Goal: Information Seeking & Learning: Check status

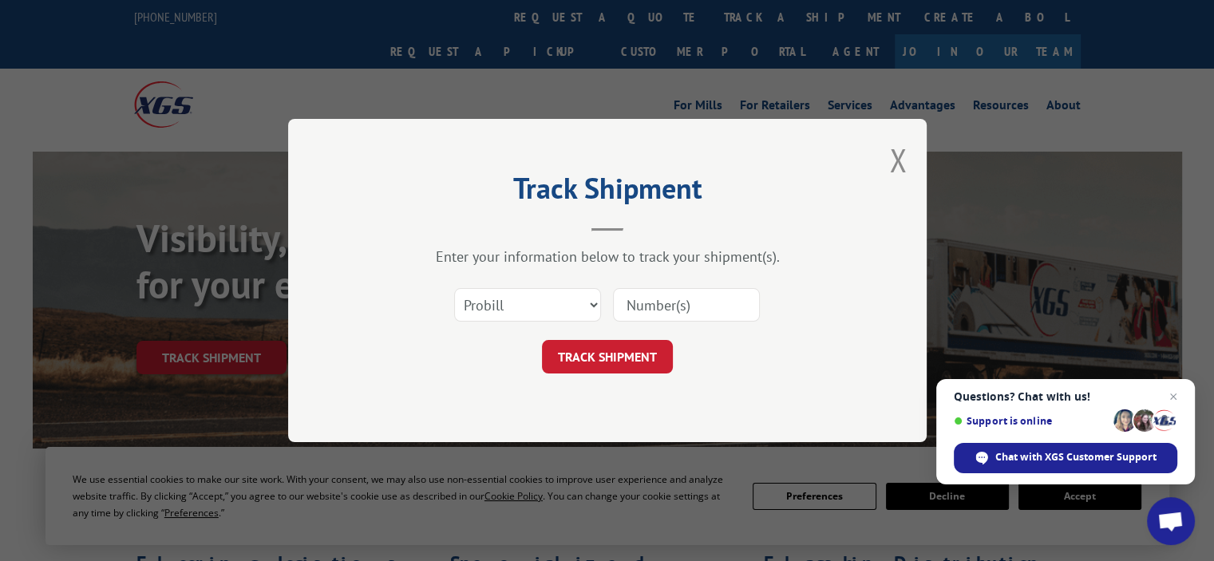
click at [701, 299] on input at bounding box center [686, 305] width 147 height 34
paste input "17685445"
type input "17685445"
click at [592, 357] on button "TRACK SHIPMENT" at bounding box center [607, 357] width 131 height 34
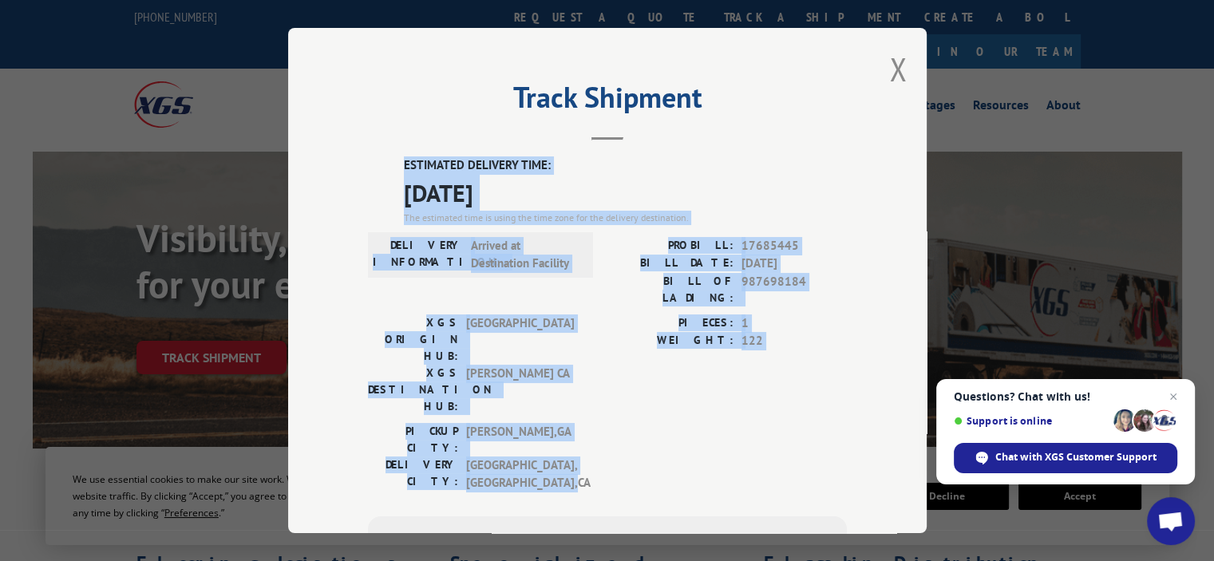
drag, startPoint x: 605, startPoint y: 391, endPoint x: 415, endPoint y: 164, distance: 295.8
click at [368, 160] on div "ESTIMATED DELIVERY TIME: [DATE] The estimated time is using the time zone for t…" at bounding box center [607, 444] width 479 height 576
copy div "ESTIMATED DELIVERY TIME: [DATE] The estimated time is using the time zone for t…"
click at [894, 66] on button "Close modal" at bounding box center [898, 69] width 18 height 42
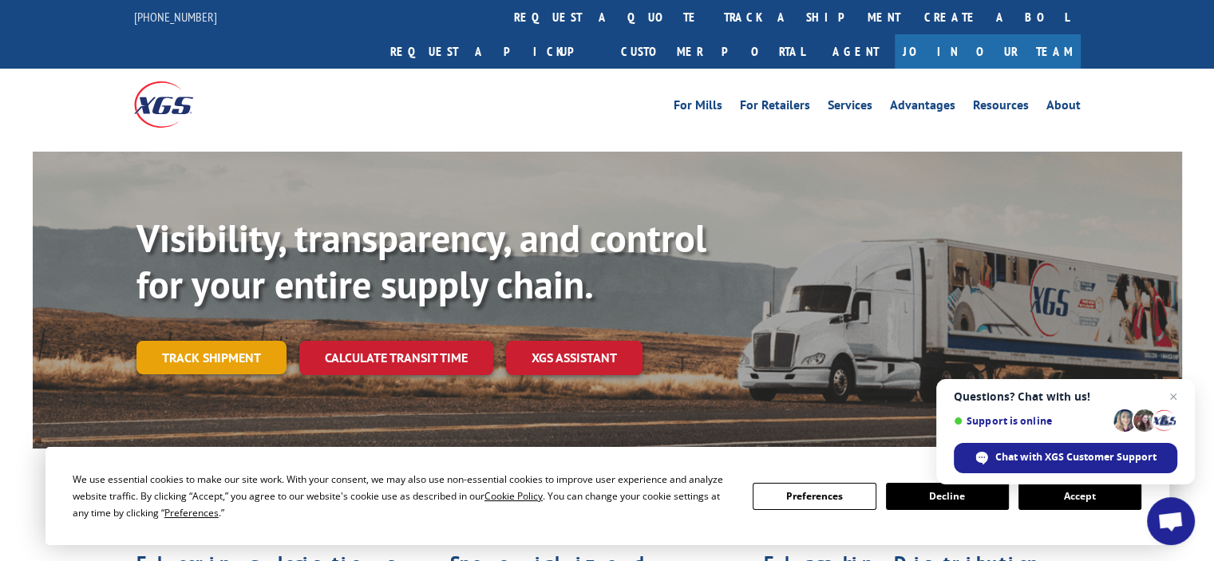
click at [261, 341] on link "Track shipment" at bounding box center [212, 358] width 150 height 34
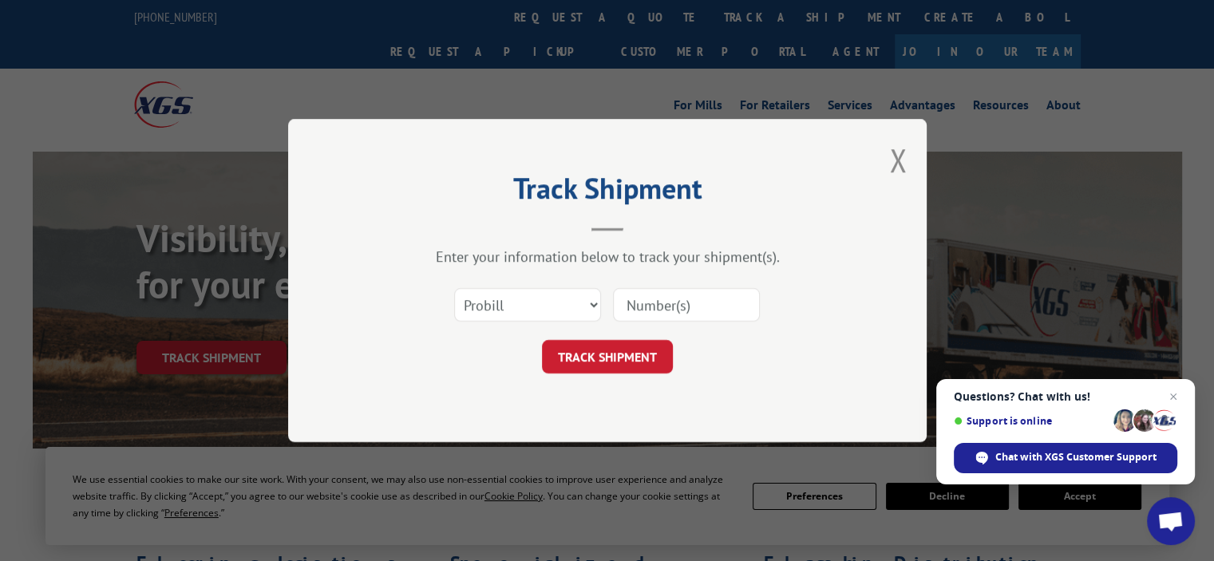
click at [678, 293] on input at bounding box center [686, 305] width 147 height 34
paste input "17685298"
type input "17685298"
click at [583, 339] on form "Select category... Probill BOL PO 17685298 TRACK SHIPMENT" at bounding box center [607, 326] width 479 height 95
click at [584, 345] on button "TRACK SHIPMENT" at bounding box center [607, 357] width 131 height 34
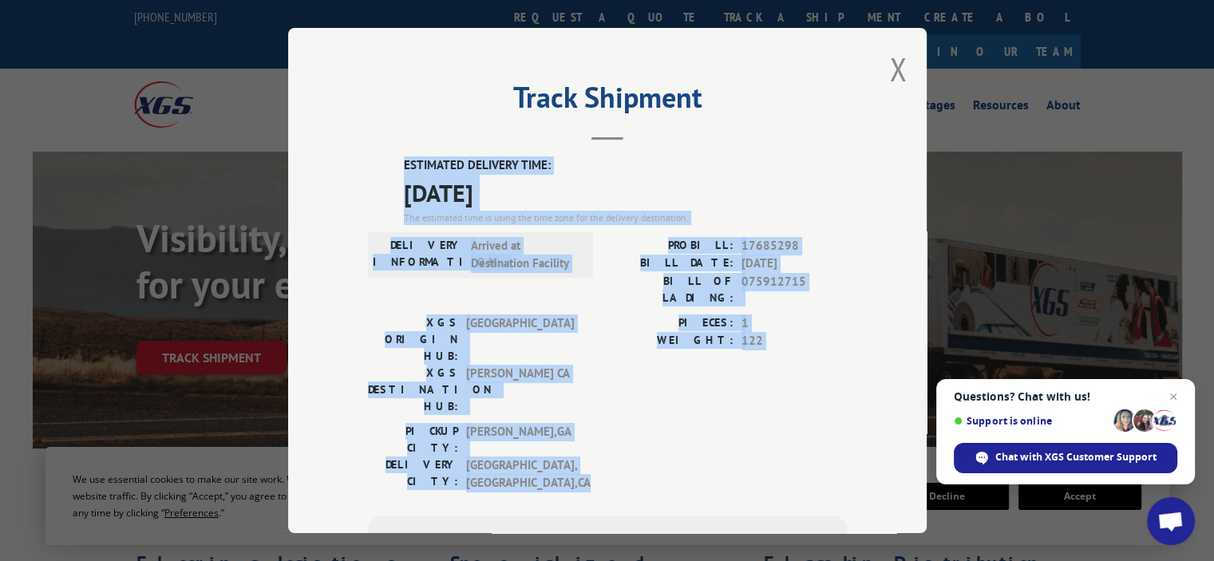
drag, startPoint x: 554, startPoint y: 414, endPoint x: 386, endPoint y: 161, distance: 304.0
click at [386, 161] on div "ESTIMATED DELIVERY TIME: [DATE] The estimated time is using the time zone for t…" at bounding box center [607, 444] width 479 height 576
copy div "ESTIMATED DELIVERY TIME: [DATE] The estimated time is using the time zone for t…"
click at [479, 350] on div "XGS ORIGIN HUB: TUNNEL HILL XGS DESTINATION HUB: TRACY [GEOGRAPHIC_DATA]" at bounding box center [476, 369] width 216 height 109
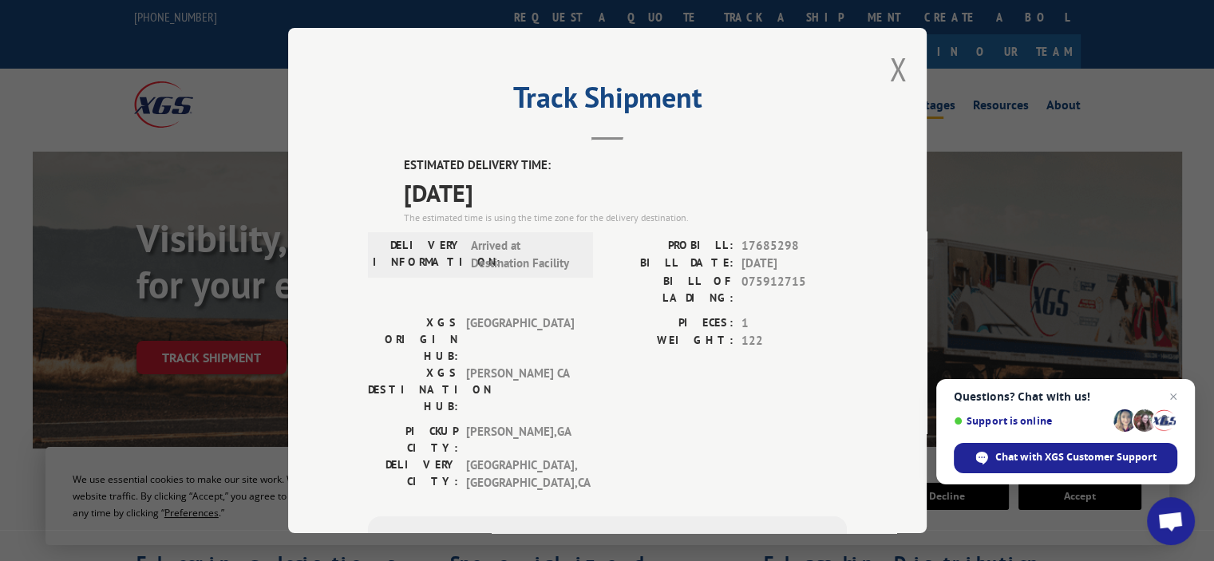
click at [897, 69] on button "Close modal" at bounding box center [898, 69] width 18 height 42
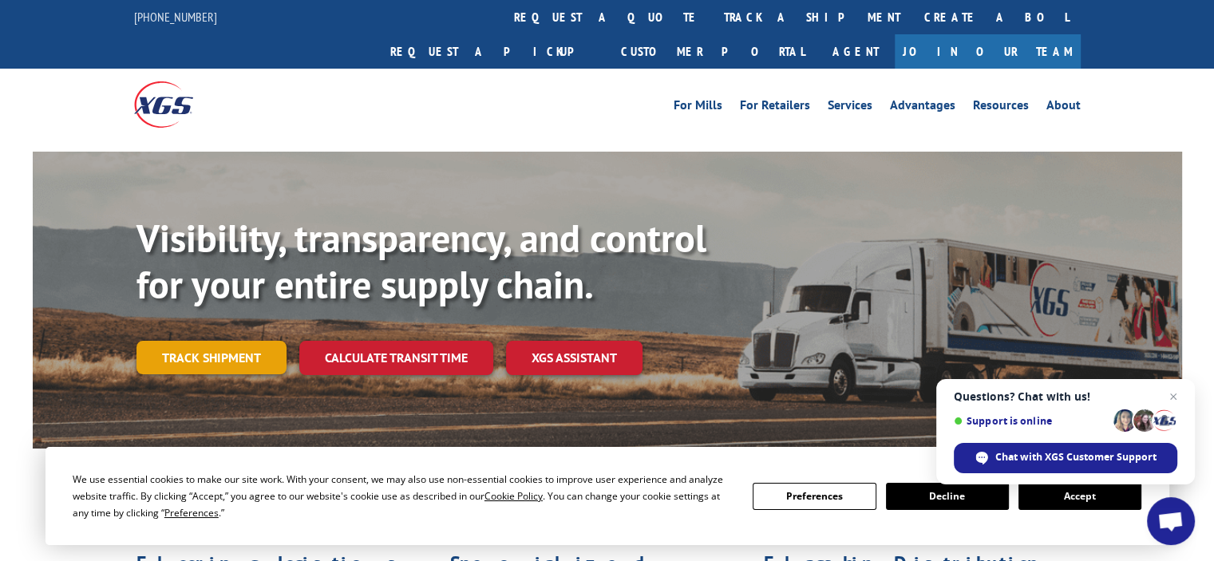
click at [210, 341] on link "Track shipment" at bounding box center [212, 358] width 150 height 34
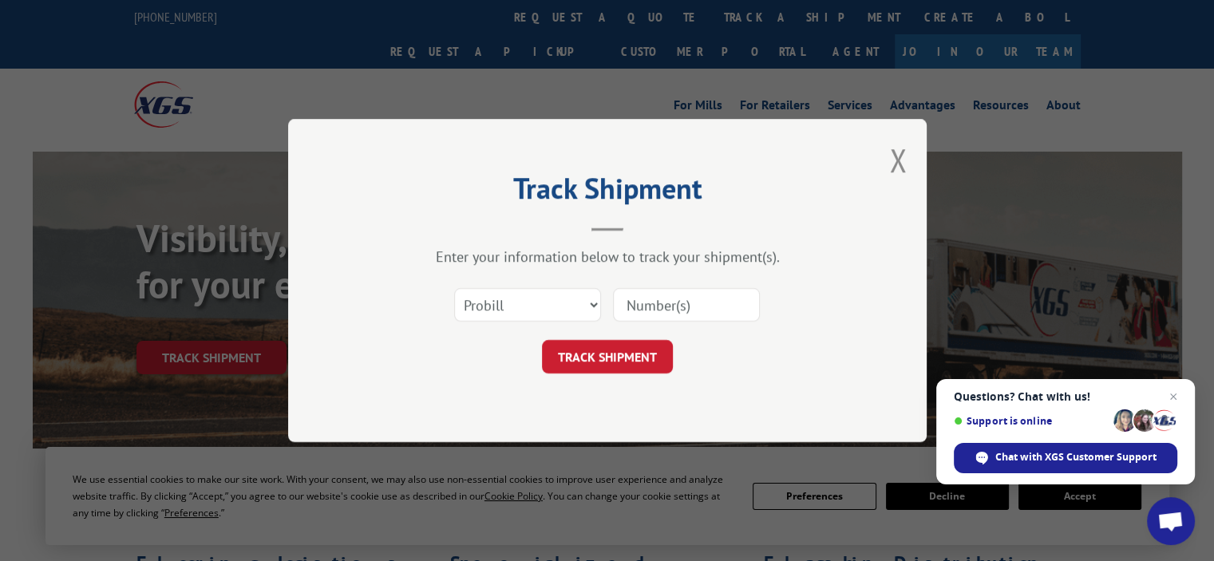
click at [677, 309] on input at bounding box center [686, 305] width 147 height 34
paste input "17673584"
type input "17673584"
click at [571, 344] on button "TRACK SHIPMENT" at bounding box center [607, 357] width 131 height 34
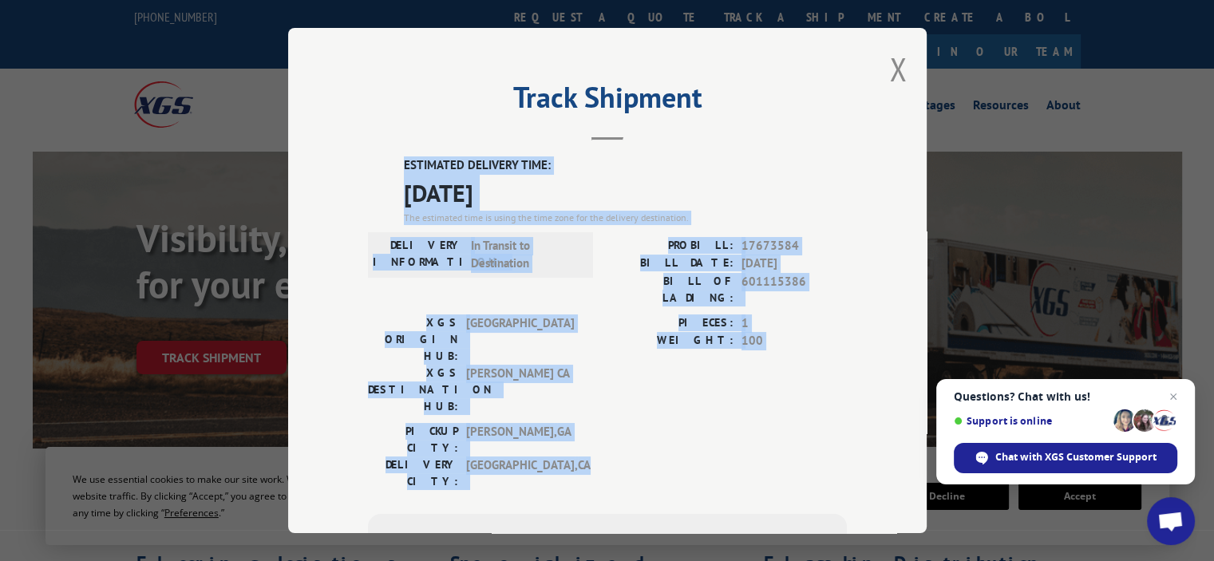
drag, startPoint x: 580, startPoint y: 386, endPoint x: 394, endPoint y: 162, distance: 290.9
click at [394, 162] on div "ESTIMATED DELIVERY TIME: [DATE] The estimated time is using the time zone for t…" at bounding box center [607, 443] width 479 height 574
copy div "ESTIMATED DELIVERY TIME: [DATE] The estimated time is using the time zone for t…"
click at [574, 457] on div "DELIVERY CITY: [GEOGRAPHIC_DATA] , [GEOGRAPHIC_DATA]" at bounding box center [476, 474] width 216 height 34
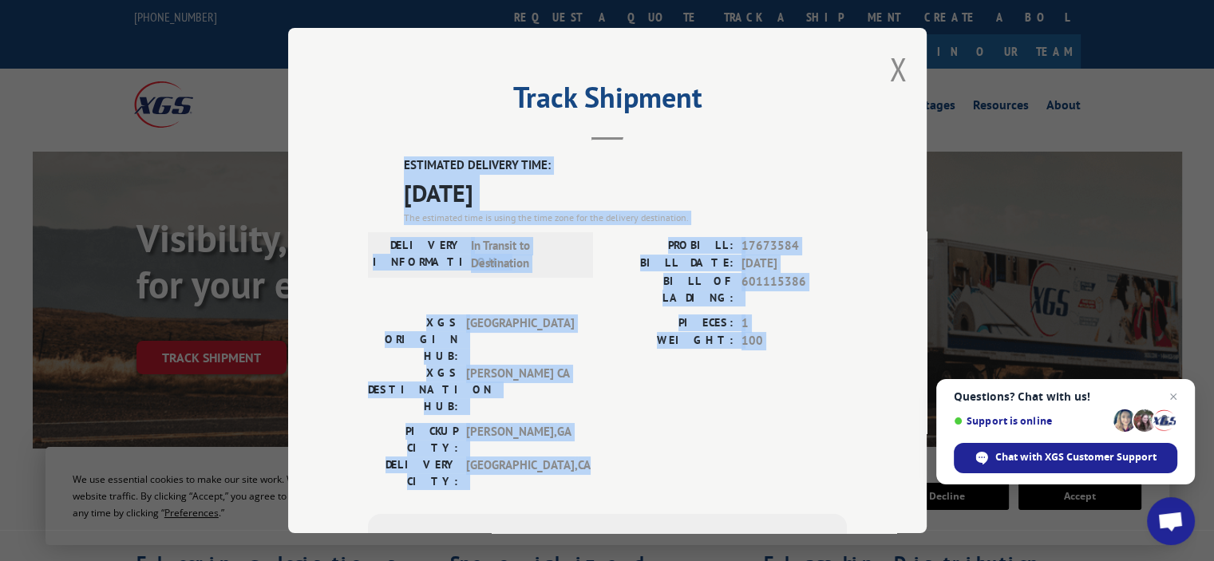
drag, startPoint x: 576, startPoint y: 389, endPoint x: 375, endPoint y: 170, distance: 296.7
click at [375, 170] on div "ESTIMATED DELIVERY TIME: [DATE] The estimated time is using the time zone for t…" at bounding box center [607, 443] width 479 height 574
copy div "ESTIMATED DELIVERY TIME: [DATE] The estimated time is using the time zone for t…"
